Goal: Transaction & Acquisition: Purchase product/service

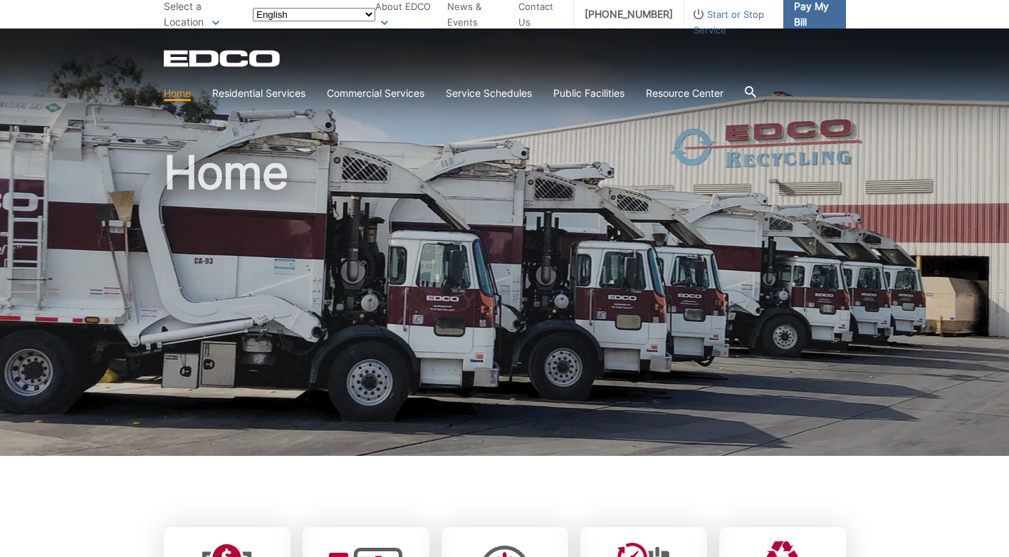
click at [834, 24] on span "Pay My Bill" at bounding box center [814, 14] width 40 height 31
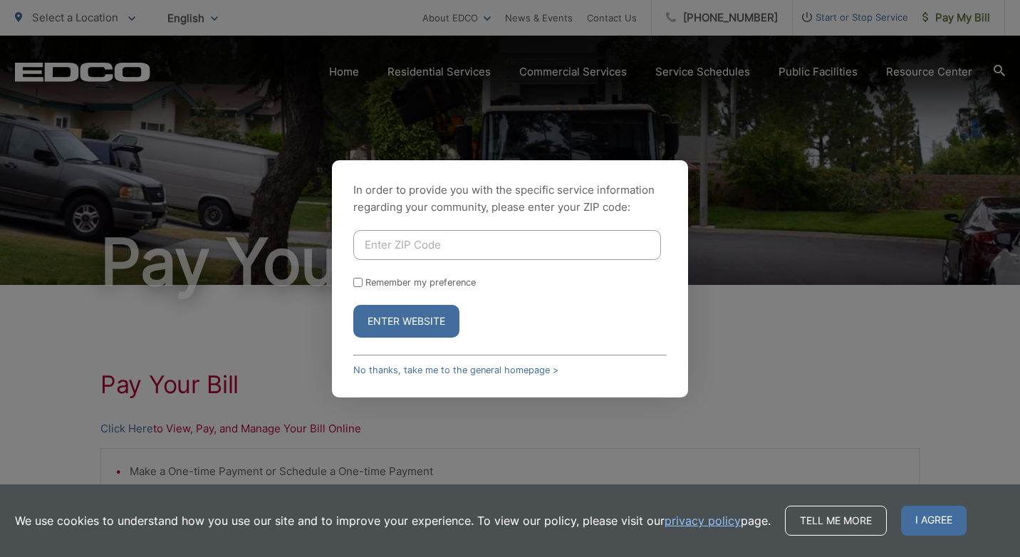
click at [476, 378] on div "In order to provide you with the specific service information regarding your co…" at bounding box center [510, 278] width 356 height 237
click at [476, 366] on link "No thanks, take me to the general homepage >" at bounding box center [455, 370] width 205 height 11
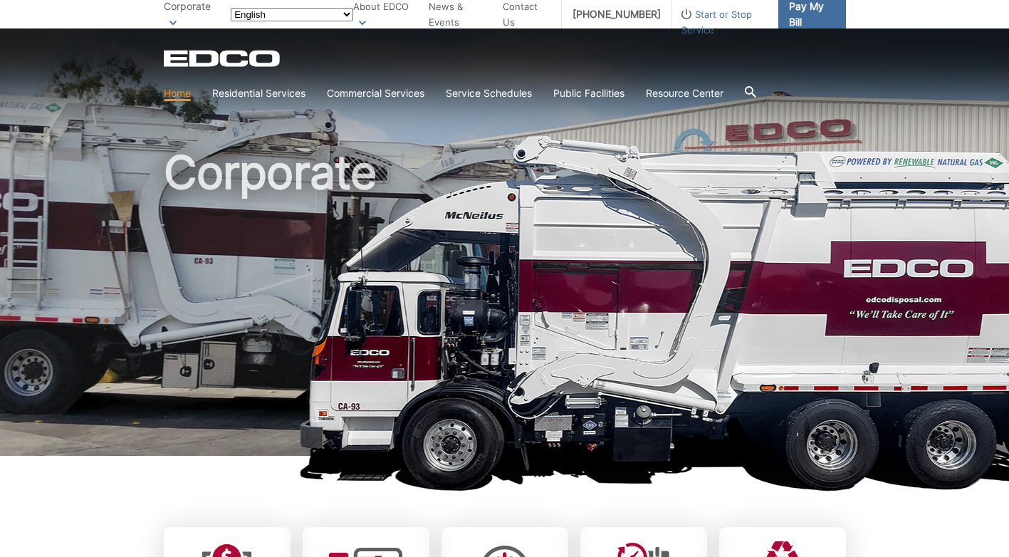
click at [846, 27] on link "Pay My Bill" at bounding box center [812, 14] width 67 height 28
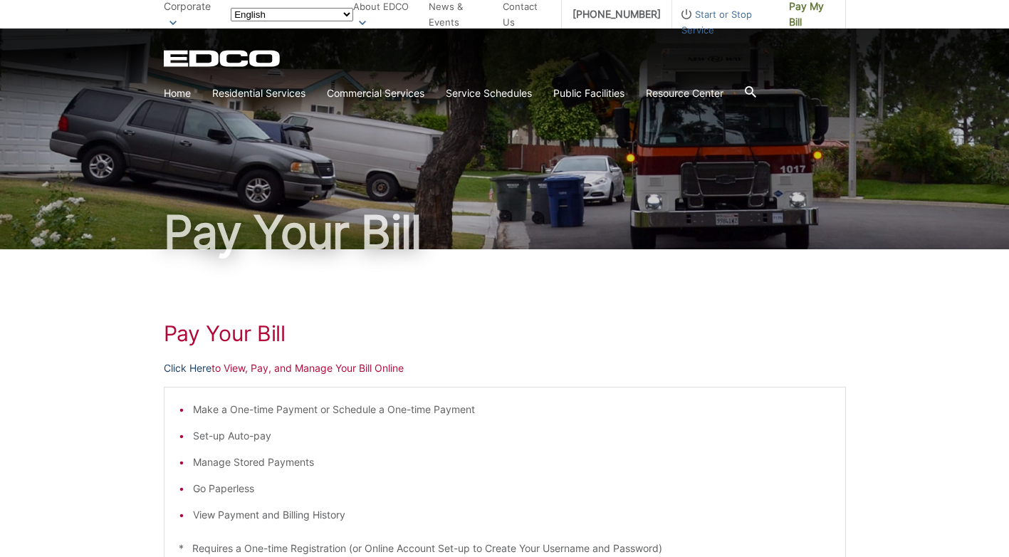
click at [164, 376] on link "Click Here" at bounding box center [188, 368] width 48 height 16
